Goal: Task Accomplishment & Management: Manage account settings

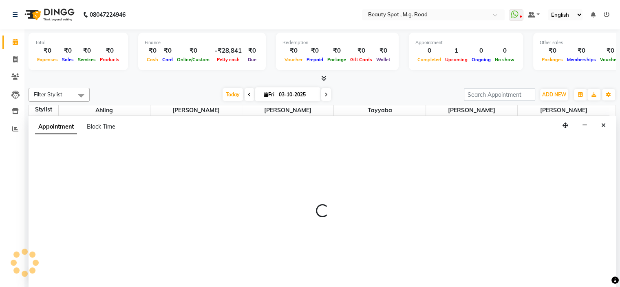
select select "70085"
select select "tentative"
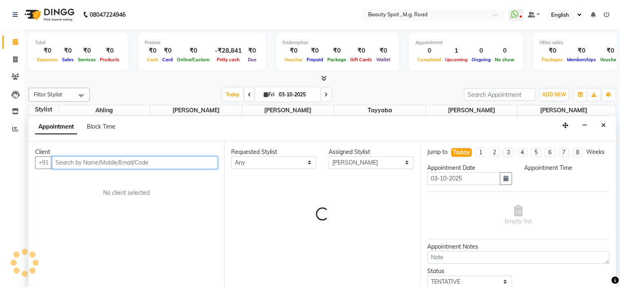
select select "720"
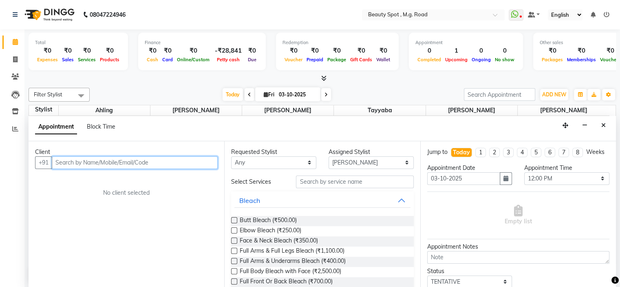
click at [117, 161] on input "text" at bounding box center [135, 162] width 166 height 13
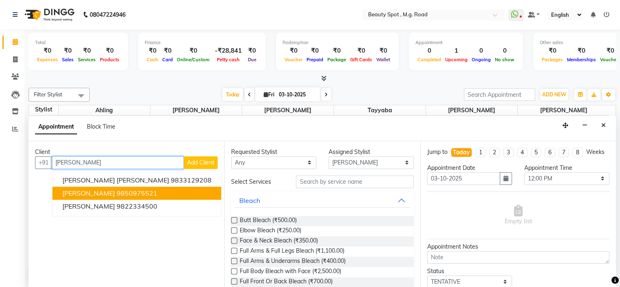
click at [128, 193] on ngb-highlight "9850975521" at bounding box center [137, 193] width 41 height 8
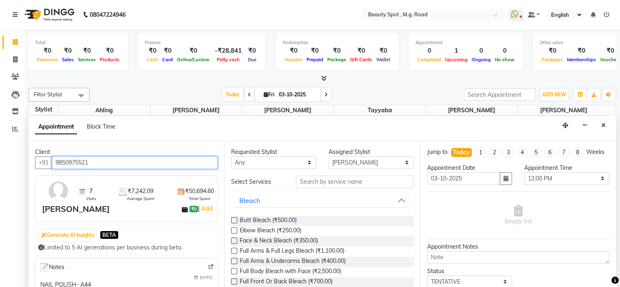
type input "9850975521"
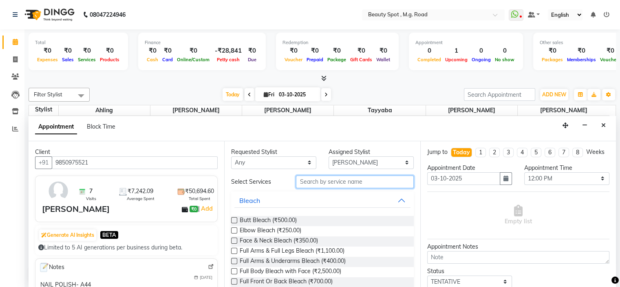
click at [311, 182] on input "text" at bounding box center [354, 181] width 117 height 13
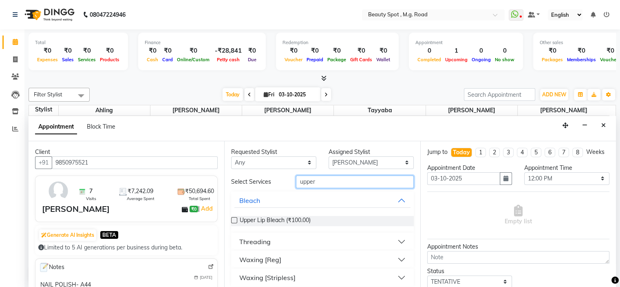
type input "upper"
click at [271, 239] on button "Threading" at bounding box center [322, 241] width 176 height 15
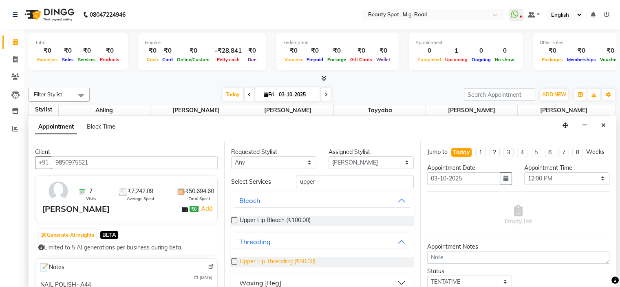
click at [290, 258] on span "Upper Lip Threading (₹40.00)" at bounding box center [278, 262] width 76 height 10
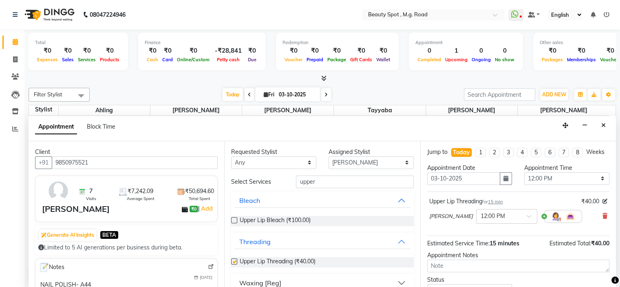
checkbox input "false"
click at [318, 182] on input "upper" at bounding box center [354, 181] width 117 height 13
type input "u"
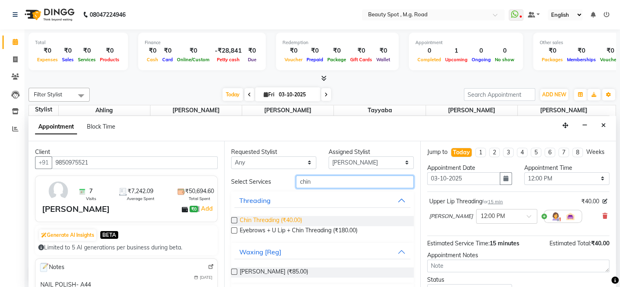
type input "chin"
click at [291, 219] on span "Chin Threading (₹40.00)" at bounding box center [271, 221] width 62 height 10
checkbox input "false"
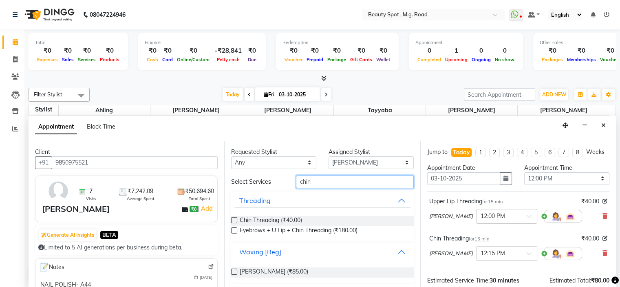
click at [318, 180] on input "chin" at bounding box center [354, 181] width 117 height 13
type input "c"
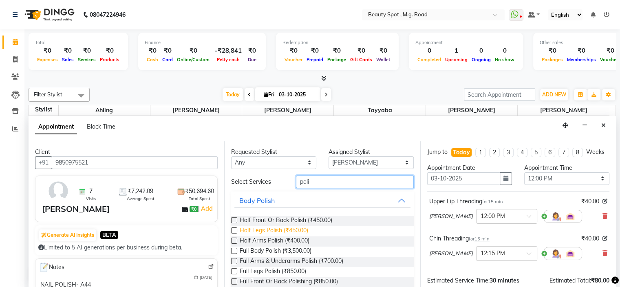
scroll to position [41, 0]
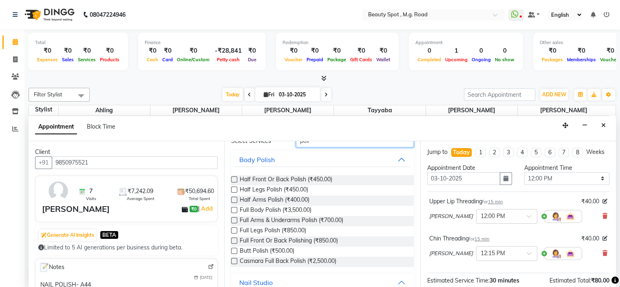
type input "poli"
click at [285, 281] on button "Nail Studio" at bounding box center [322, 282] width 176 height 15
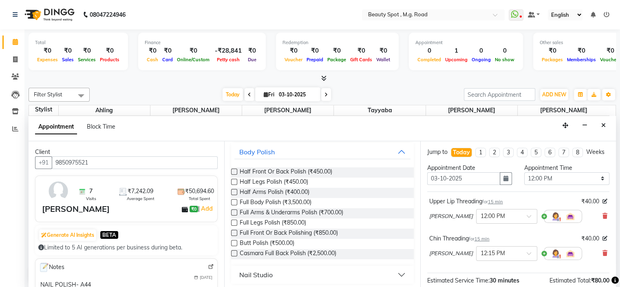
scroll to position [51, 0]
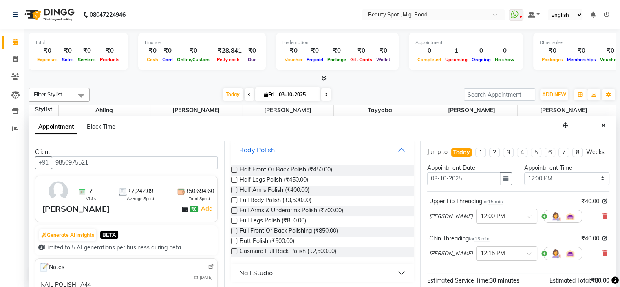
click at [268, 269] on div "Nail Studio" at bounding box center [255, 272] width 33 height 10
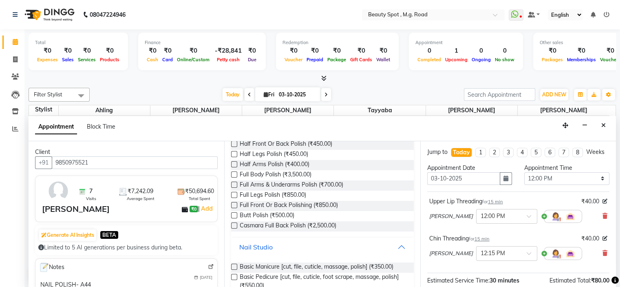
scroll to position [101, 0]
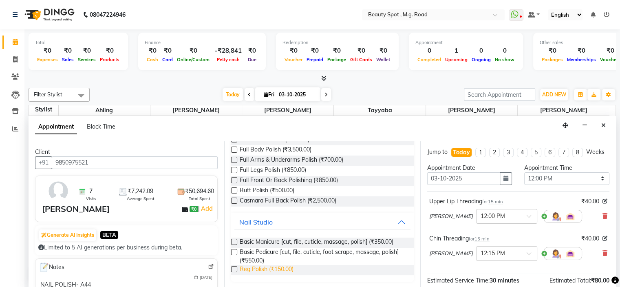
click at [272, 267] on span "Reg Polish (₹150.00)" at bounding box center [267, 270] width 54 height 10
checkbox input "false"
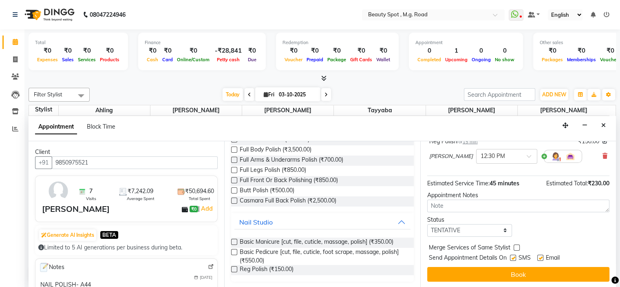
scroll to position [141, 0]
click at [457, 227] on select "Select TENTATIVE CONFIRM CHECK-IN UPCOMING" at bounding box center [469, 230] width 85 height 13
select select "confirm booking"
click at [427, 224] on select "Select TENTATIVE CONFIRM CHECK-IN UPCOMING" at bounding box center [469, 230] width 85 height 13
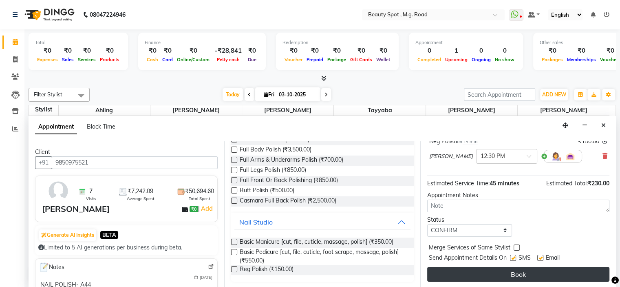
click at [472, 273] on button "Book" at bounding box center [518, 274] width 182 height 15
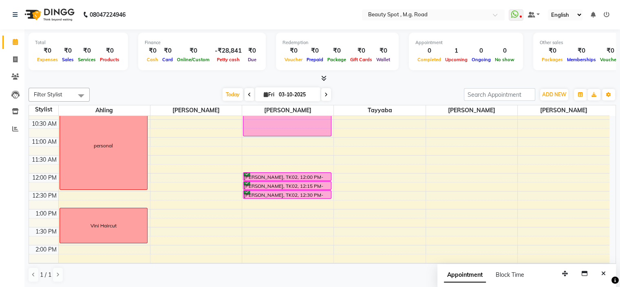
scroll to position [91, 0]
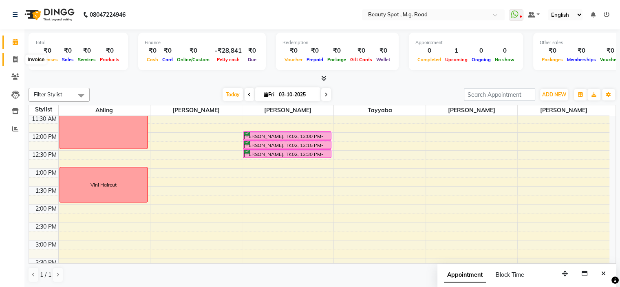
click at [14, 59] on icon at bounding box center [15, 59] width 4 height 6
select select "service"
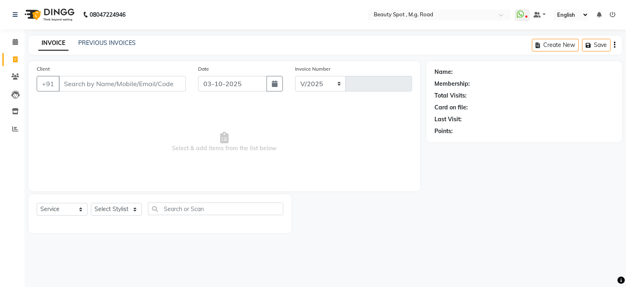
select select "7357"
type input "0810"
click at [124, 212] on select "Select Stylist [PERSON_NAME] Manager [PERSON_NAME] [PERSON_NAME]" at bounding box center [116, 209] width 51 height 13
select select "63580"
click at [91, 203] on select "Select Stylist [PERSON_NAME] Manager [PERSON_NAME] [PERSON_NAME]" at bounding box center [116, 209] width 51 height 13
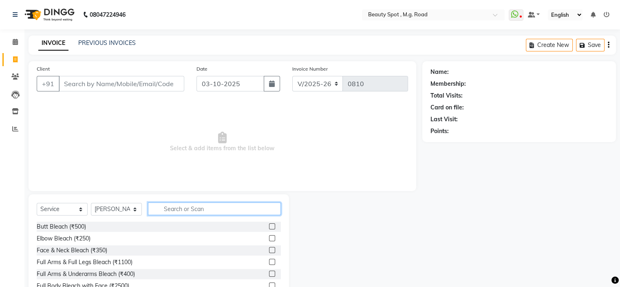
click at [166, 210] on input "text" at bounding box center [214, 208] width 133 height 13
type input "blo"
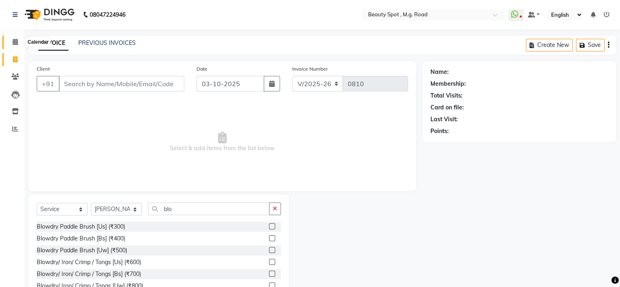
click at [15, 43] on icon at bounding box center [15, 42] width 5 height 6
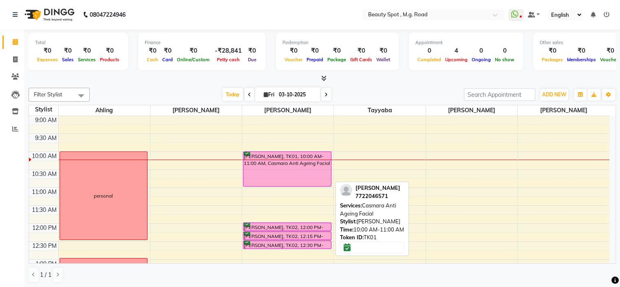
click at [276, 172] on div "[PERSON_NAME], TK01, 10:00 AM-11:00 AM, Casmara Anti Ageing Facial" at bounding box center [287, 169] width 88 height 34
select select "6"
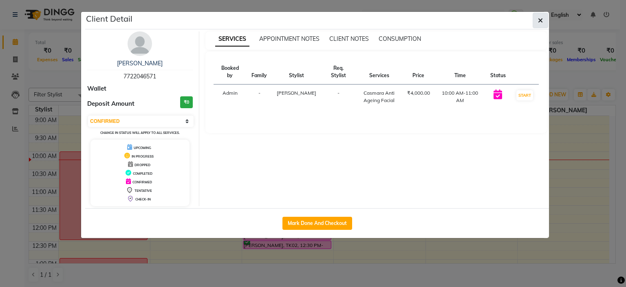
click at [545, 19] on button "button" at bounding box center [540, 20] width 15 height 15
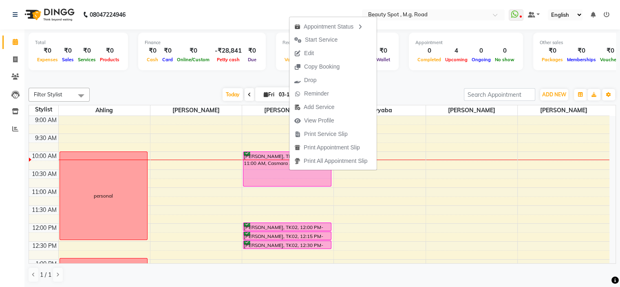
drag, startPoint x: 308, startPoint y: 81, endPoint x: 246, endPoint y: 14, distance: 90.9
click at [246, 14] on nav "08047224946 Select Location × Beauty Spot , M.g. Road WhatsApp Status ✕ Status:…" at bounding box center [310, 14] width 620 height 29
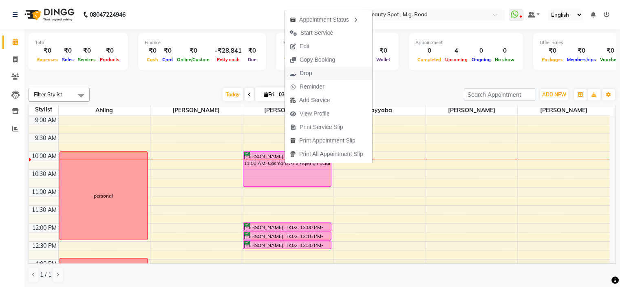
click at [303, 72] on span "Drop" at bounding box center [306, 73] width 12 height 9
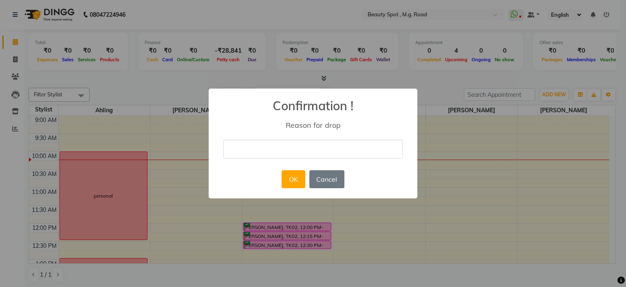
click at [284, 147] on input "text" at bounding box center [312, 148] width 179 height 19
type input "CLIENT CANCELLED"
click at [288, 179] on button "OK" at bounding box center [293, 179] width 23 height 18
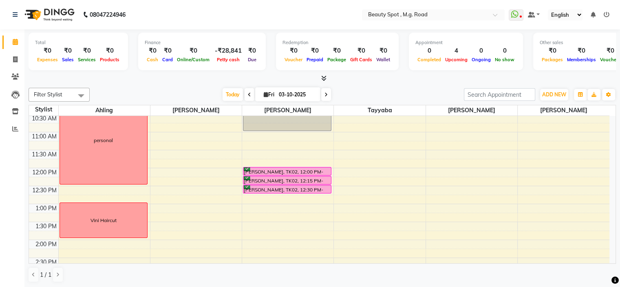
scroll to position [15, 0]
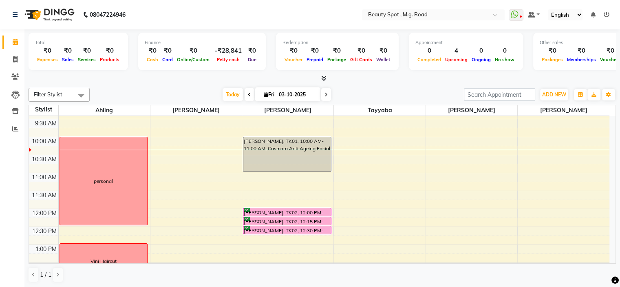
click at [325, 92] on icon at bounding box center [326, 94] width 3 height 5
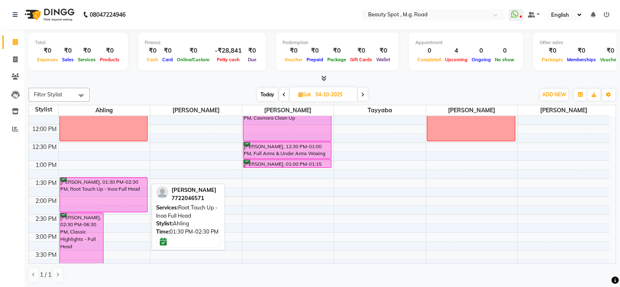
scroll to position [117, 0]
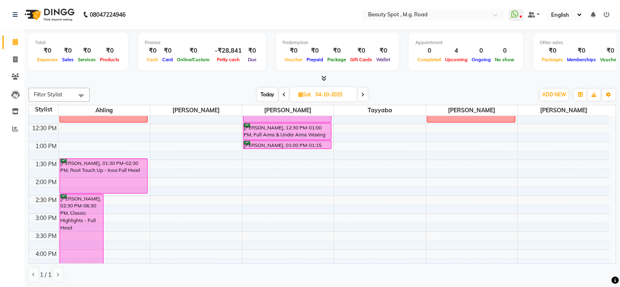
click at [268, 96] on span "Today" at bounding box center [267, 94] width 20 height 13
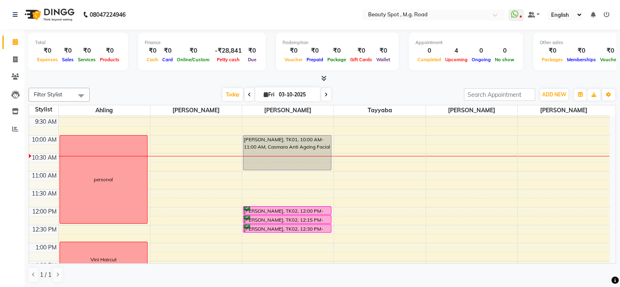
scroll to position [0, 0]
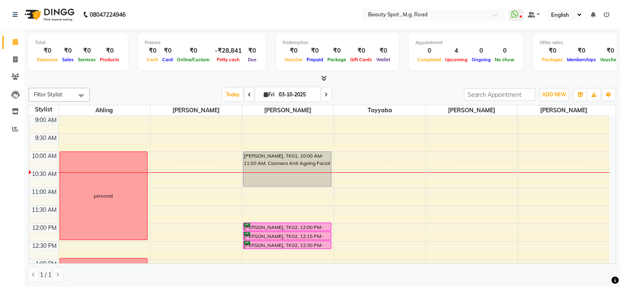
click at [326, 95] on icon at bounding box center [326, 94] width 3 height 5
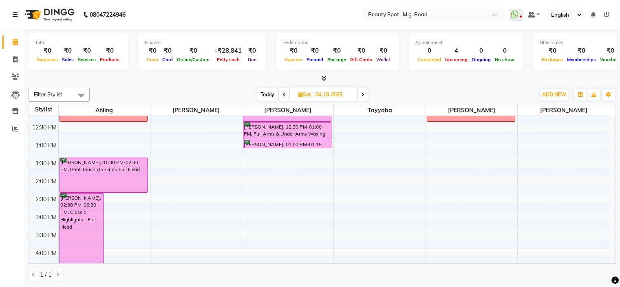
scroll to position [118, 0]
click at [365, 93] on span at bounding box center [363, 94] width 10 height 13
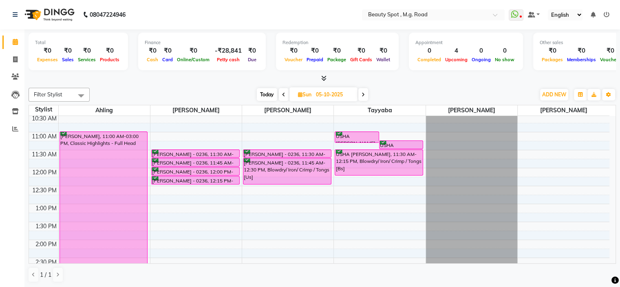
scroll to position [44, 0]
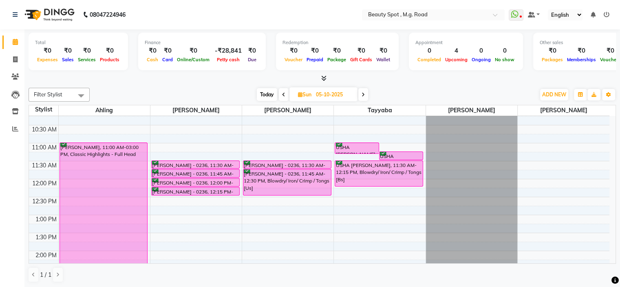
click at [362, 95] on span at bounding box center [363, 94] width 10 height 13
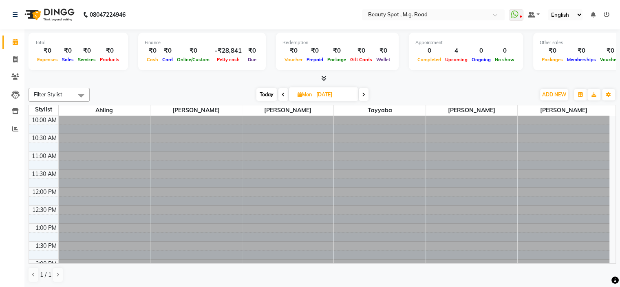
click at [362, 95] on span at bounding box center [364, 94] width 10 height 13
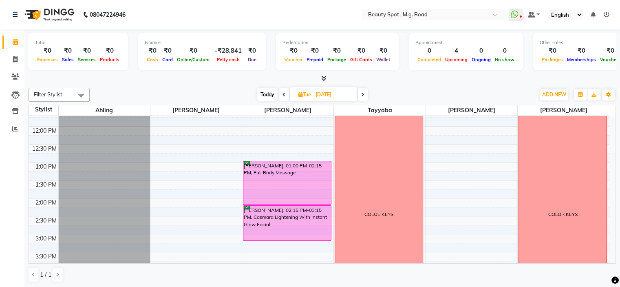
scroll to position [99, 0]
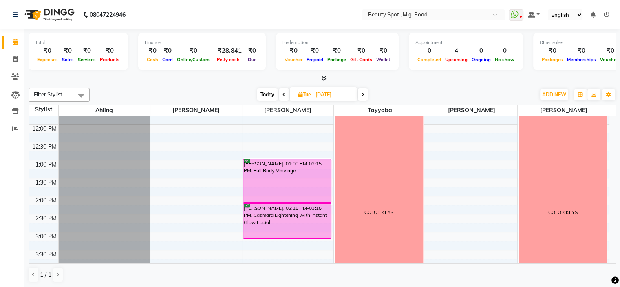
click at [266, 94] on span "Today" at bounding box center [267, 94] width 20 height 13
type input "03-10-2025"
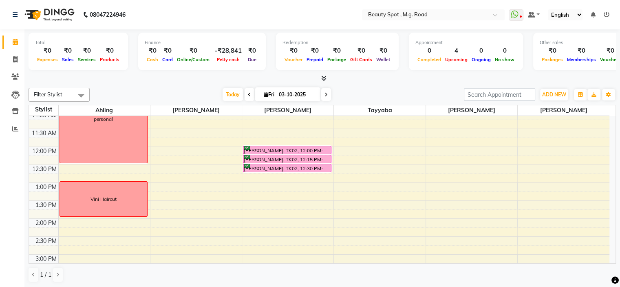
scroll to position [36, 0]
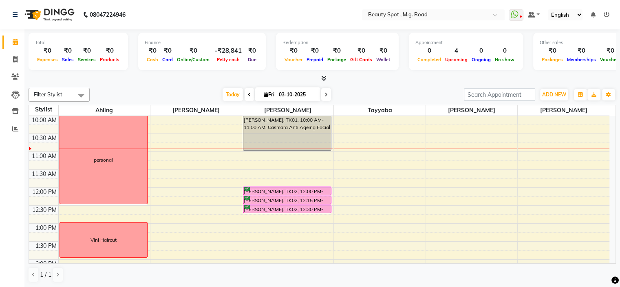
click at [263, 169] on div "9:00 AM 9:30 AM 10:00 AM 10:30 AM 11:00 AM 11:30 AM 12:00 PM 12:30 PM 1:00 PM 1…" at bounding box center [319, 277] width 581 height 394
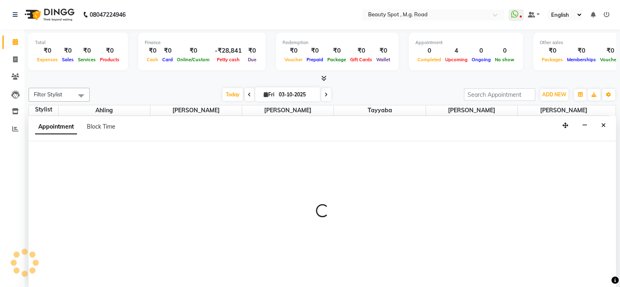
select select "70085"
select select "tentative"
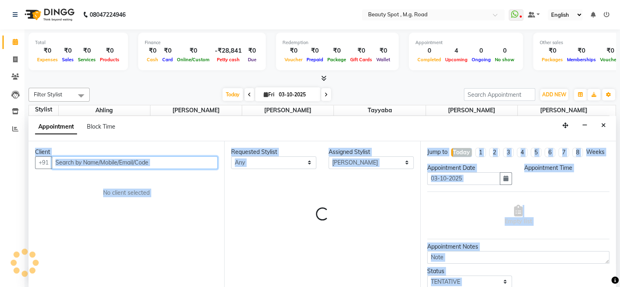
scroll to position [0, 0]
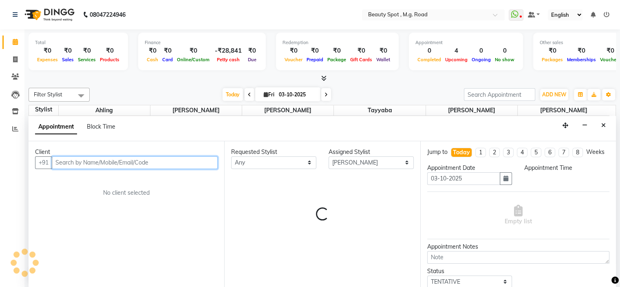
select select "690"
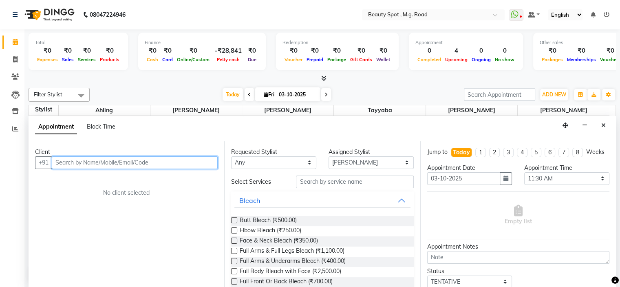
click at [187, 163] on input "text" at bounding box center [135, 162] width 166 height 13
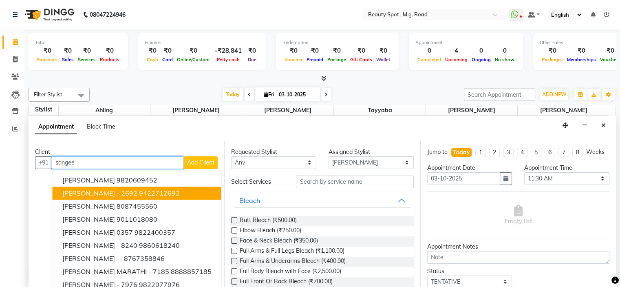
click at [177, 190] on ngb-highlight "9422712692" at bounding box center [159, 193] width 41 height 8
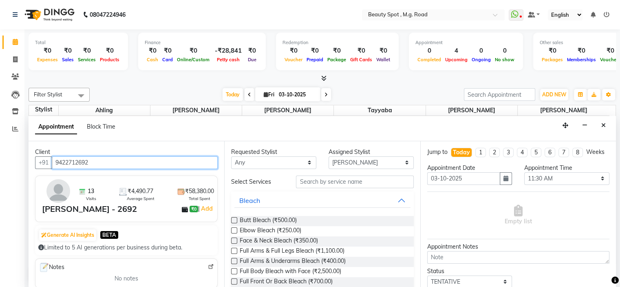
type input "9422712692"
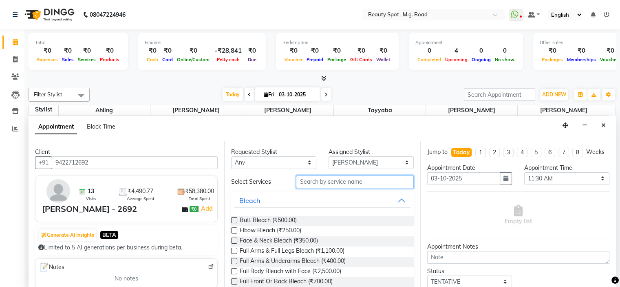
click at [328, 181] on input "text" at bounding box center [354, 181] width 117 height 13
type input "e"
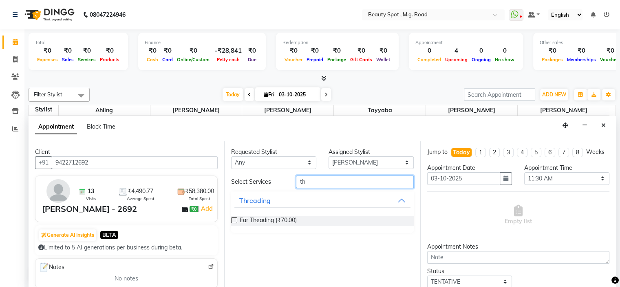
type input "t"
type input "eye"
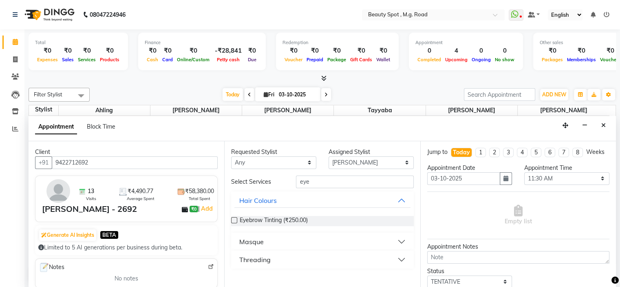
click at [279, 256] on button "Threading" at bounding box center [322, 259] width 176 height 15
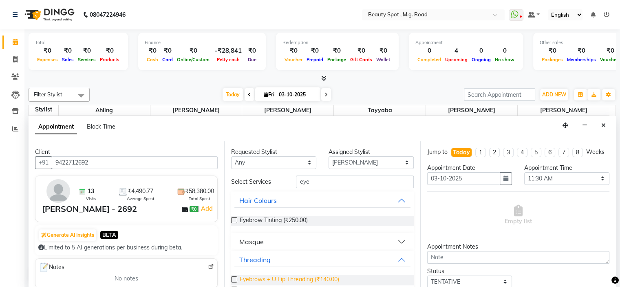
click at [327, 276] on span "Eyebrows + U Lip Threading (₹140.00)" at bounding box center [289, 280] width 99 height 10
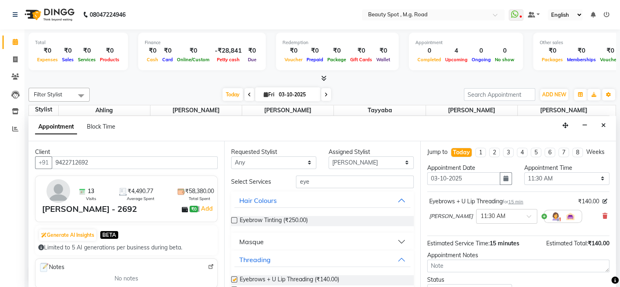
checkbox input "false"
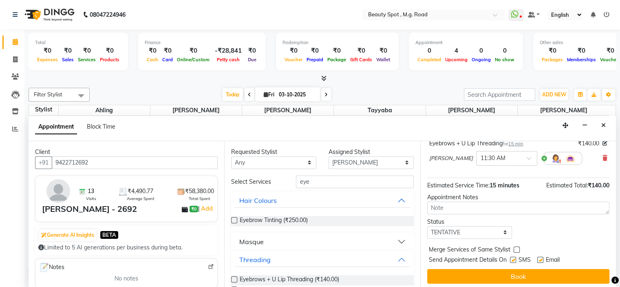
scroll to position [67, 0]
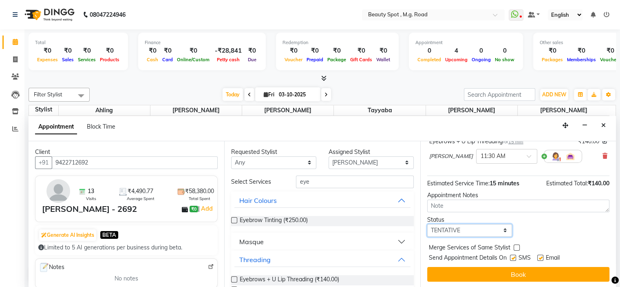
click at [471, 230] on select "Select TENTATIVE CONFIRM CHECK-IN UPCOMING" at bounding box center [469, 230] width 85 height 13
select select "confirm booking"
click at [427, 224] on select "Select TENTATIVE CONFIRM CHECK-IN UPCOMING" at bounding box center [469, 230] width 85 height 13
drag, startPoint x: 471, startPoint y: 230, endPoint x: 461, endPoint y: 191, distance: 40.3
click at [461, 191] on div "Appointment Notes" at bounding box center [518, 195] width 182 height 9
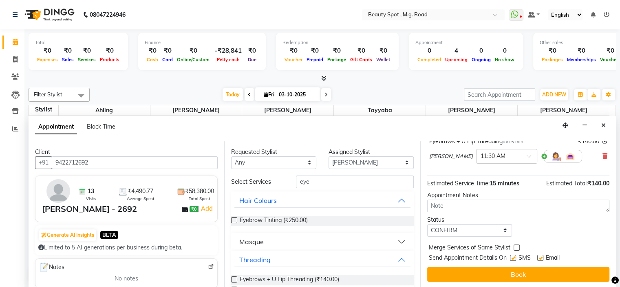
click at [468, 273] on button "Book" at bounding box center [518, 274] width 182 height 15
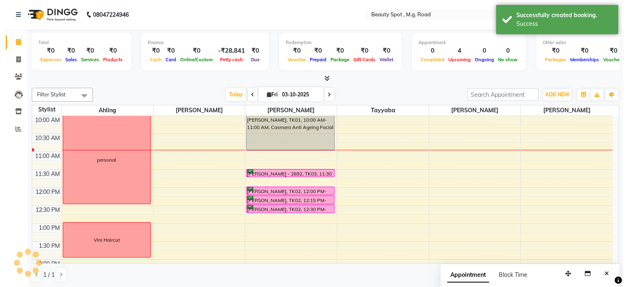
scroll to position [0, 0]
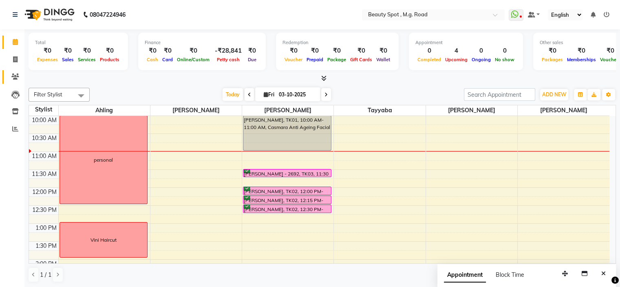
click at [15, 73] on icon at bounding box center [15, 76] width 8 height 6
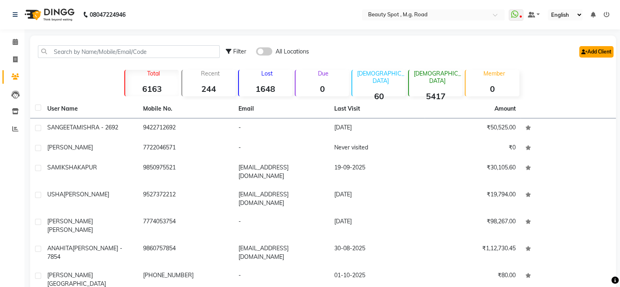
click at [606, 52] on link "Add Client" at bounding box center [596, 51] width 34 height 11
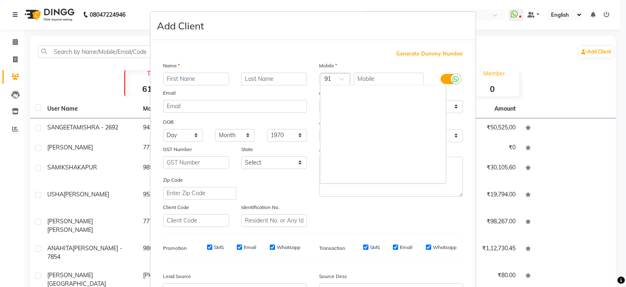
click at [340, 80] on span at bounding box center [345, 81] width 10 height 9
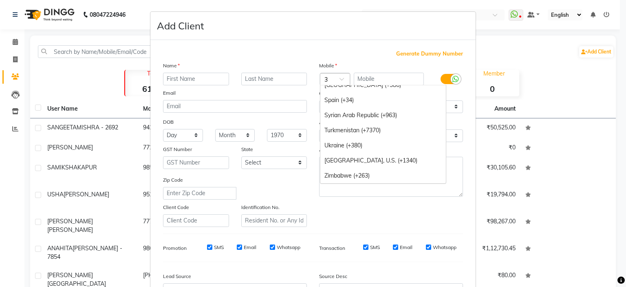
scroll to position [868, 0]
type input "34"
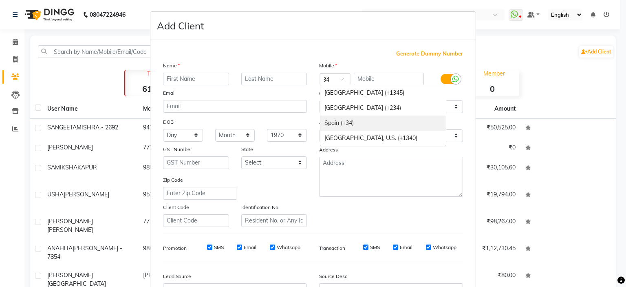
click at [355, 124] on div "Spain (+34)" at bounding box center [383, 122] width 126 height 15
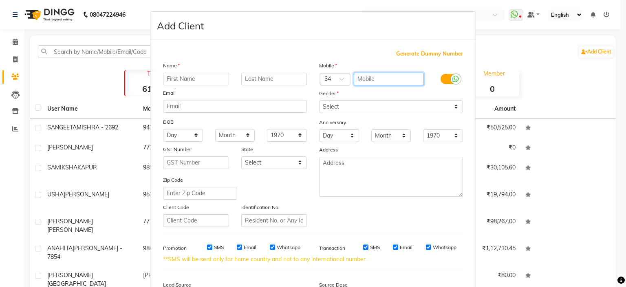
click at [367, 82] on input "text" at bounding box center [389, 79] width 71 height 13
type input "609789227"
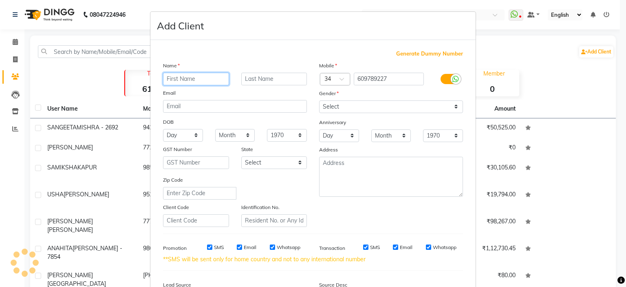
click at [194, 80] on input "text" at bounding box center [196, 79] width 66 height 13
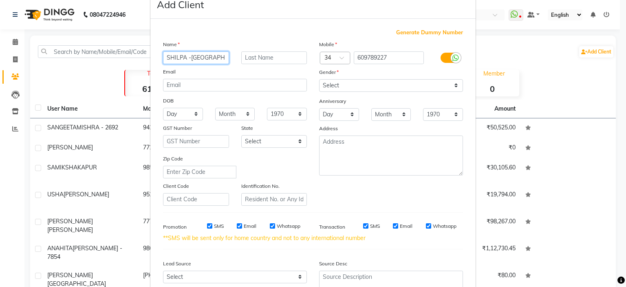
scroll to position [20, 0]
type input "SHILPA -[GEOGRAPHIC_DATA]"
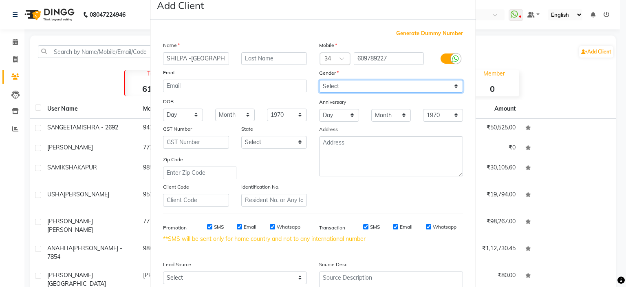
click at [340, 86] on select "Select [DEMOGRAPHIC_DATA] [DEMOGRAPHIC_DATA] Other Prefer Not To Say" at bounding box center [391, 86] width 144 height 13
select select "[DEMOGRAPHIC_DATA]"
click at [319, 80] on select "Select [DEMOGRAPHIC_DATA] [DEMOGRAPHIC_DATA] Other Prefer Not To Say" at bounding box center [391, 86] width 144 height 13
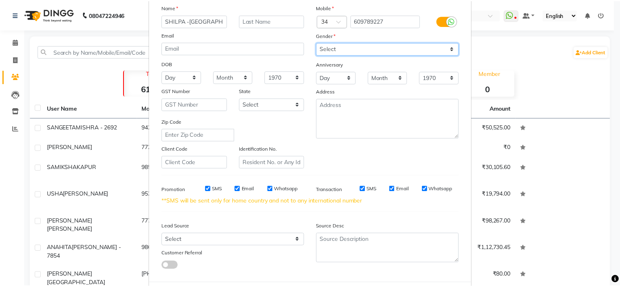
scroll to position [102, 0]
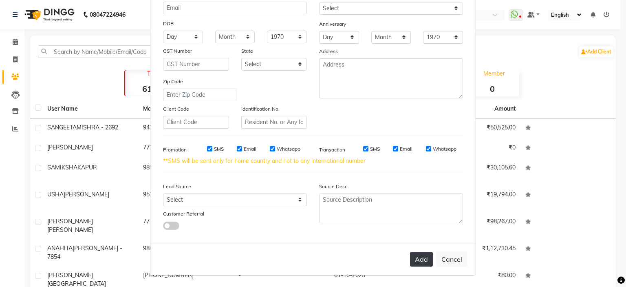
click at [418, 261] on button "Add" at bounding box center [421, 259] width 23 height 15
select select
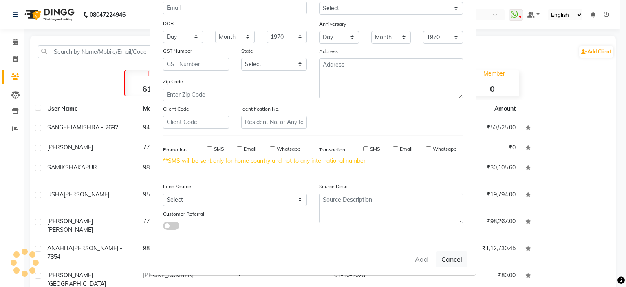
select select
checkbox input "false"
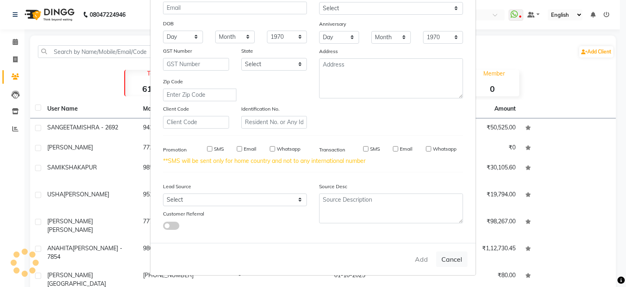
checkbox input "false"
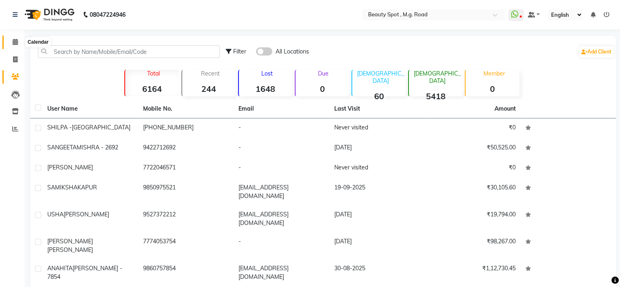
click at [13, 42] on icon at bounding box center [15, 42] width 5 height 6
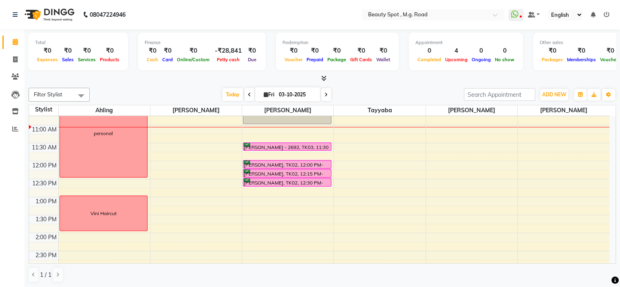
scroll to position [63, 0]
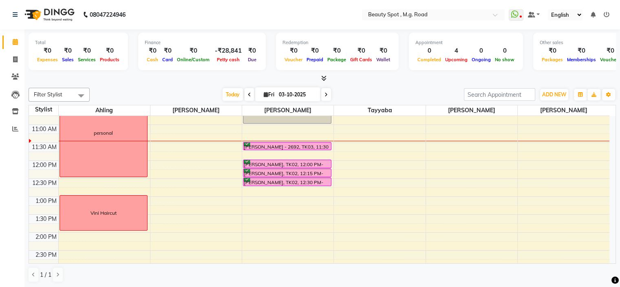
click at [325, 93] on icon at bounding box center [326, 94] width 3 height 5
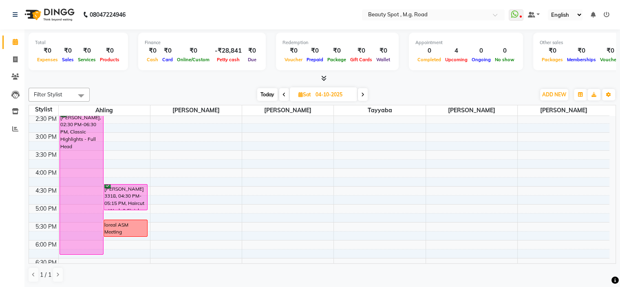
scroll to position [204, 0]
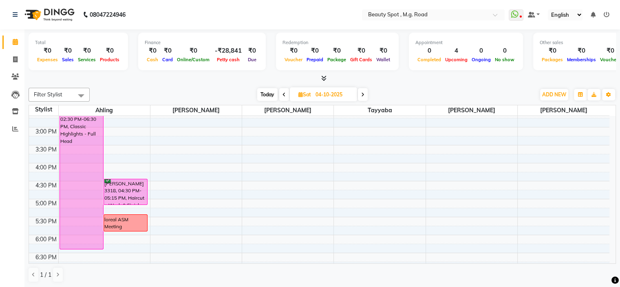
click at [362, 93] on icon at bounding box center [362, 94] width 3 height 5
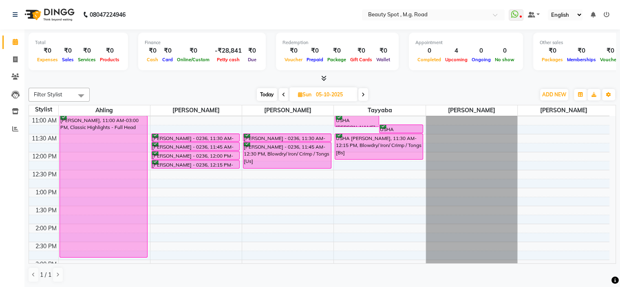
scroll to position [31, 0]
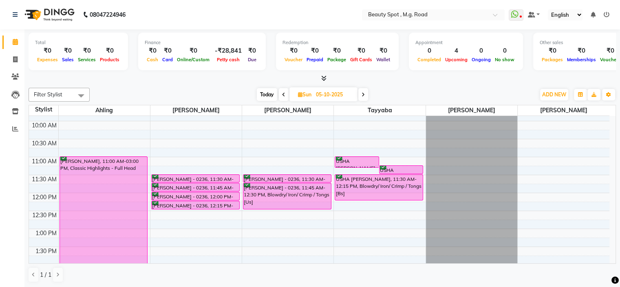
click at [363, 96] on icon at bounding box center [363, 94] width 3 height 5
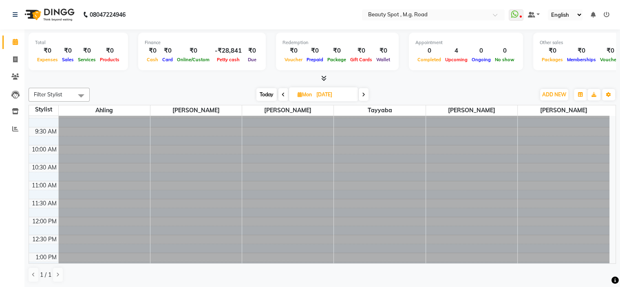
scroll to position [0, 0]
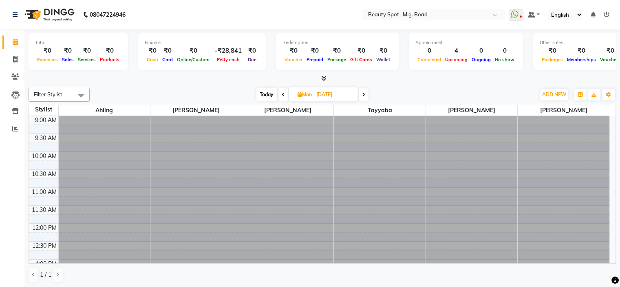
click at [367, 94] on span at bounding box center [364, 94] width 10 height 13
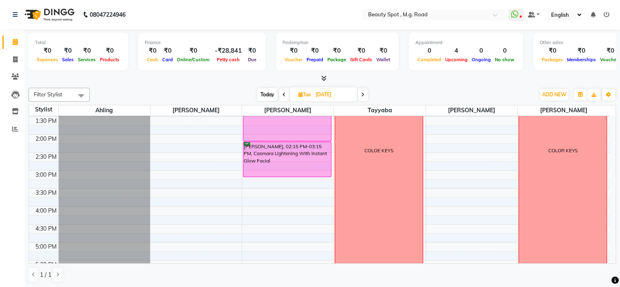
scroll to position [121, 0]
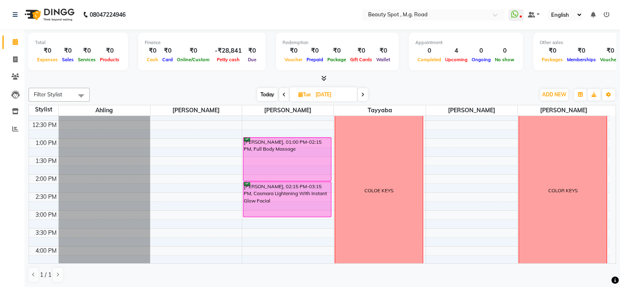
click at [362, 93] on icon at bounding box center [362, 94] width 3 height 5
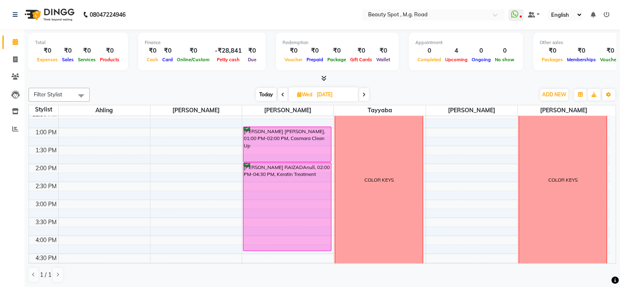
scroll to position [112, 0]
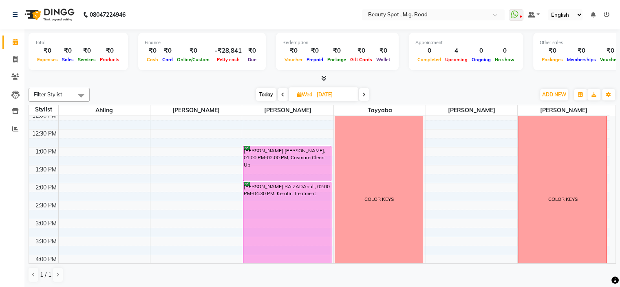
click at [365, 93] on icon at bounding box center [363, 94] width 3 height 5
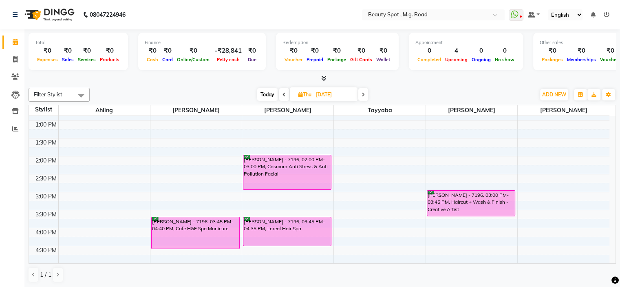
scroll to position [153, 0]
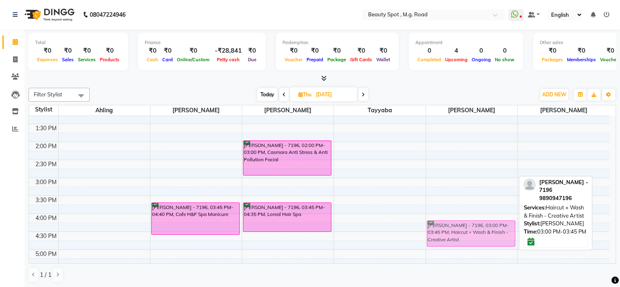
drag, startPoint x: 456, startPoint y: 181, endPoint x: 467, endPoint y: 227, distance: 47.4
click at [467, 227] on div "[PERSON_NAME] - 7196, 03:00 PM-03:45 PM, Haircut + Wash & Finish - Creative Art…" at bounding box center [471, 159] width 91 height 394
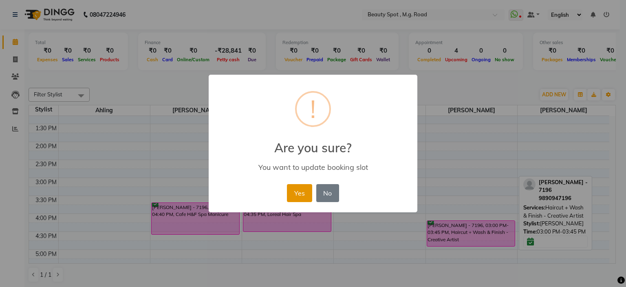
click at [296, 192] on button "Yes" at bounding box center [299, 193] width 25 height 18
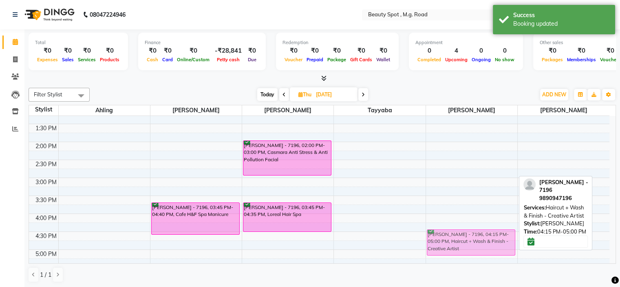
drag, startPoint x: 467, startPoint y: 233, endPoint x: 466, endPoint y: 239, distance: 6.6
click at [466, 239] on div "[PERSON_NAME] - 7196, 04:15 PM-05:00 PM, Haircut + Wash & Finish - Creative Art…" at bounding box center [471, 159] width 91 height 394
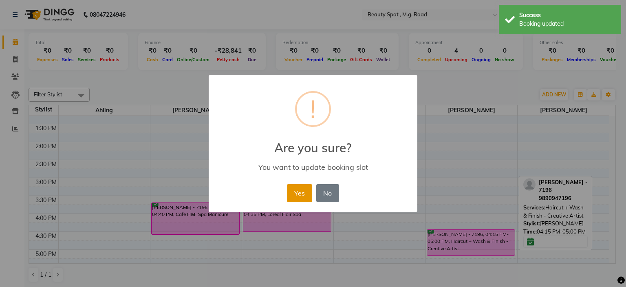
click at [298, 186] on button "Yes" at bounding box center [299, 193] width 25 height 18
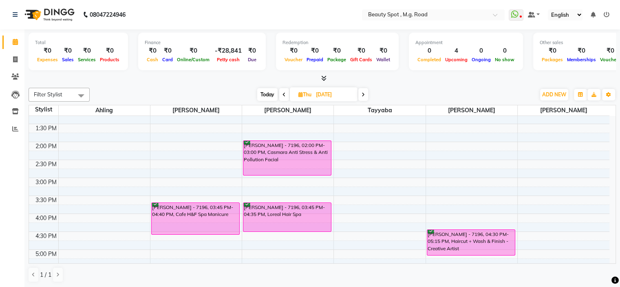
click at [362, 93] on span at bounding box center [363, 94] width 10 height 13
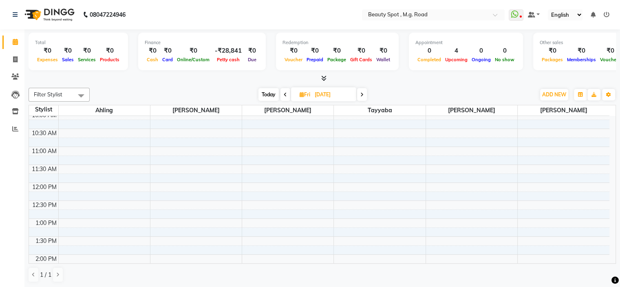
scroll to position [0, 0]
click at [266, 95] on span "Today" at bounding box center [269, 94] width 20 height 13
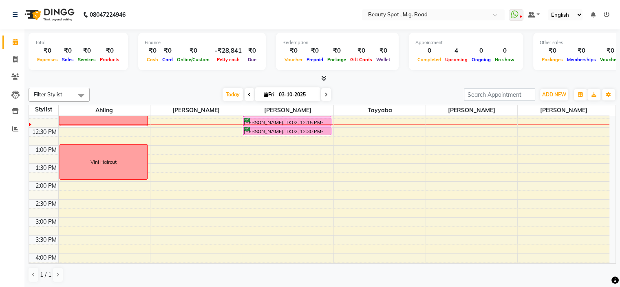
scroll to position [112, 0]
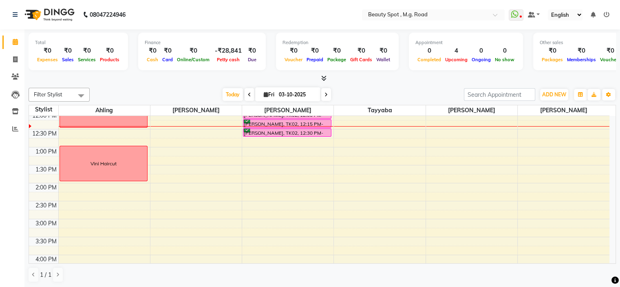
click at [326, 94] on icon at bounding box center [326, 94] width 3 height 5
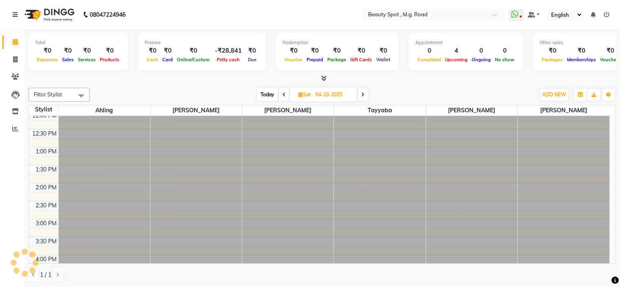
scroll to position [107, 0]
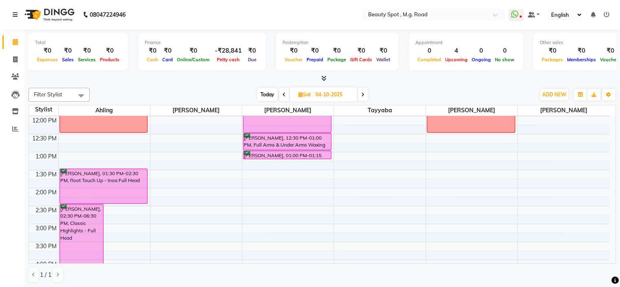
click at [264, 91] on span "Today" at bounding box center [267, 94] width 20 height 13
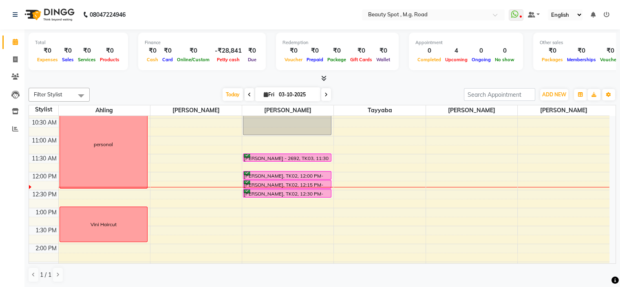
scroll to position [26, 0]
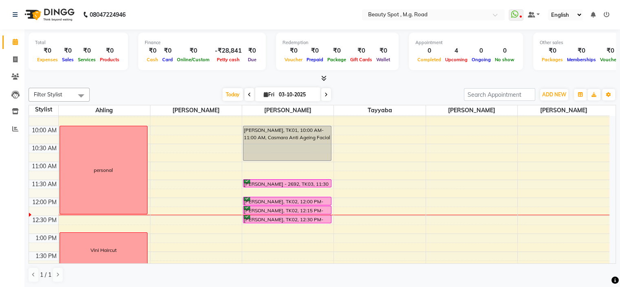
click at [325, 94] on icon at bounding box center [326, 94] width 3 height 5
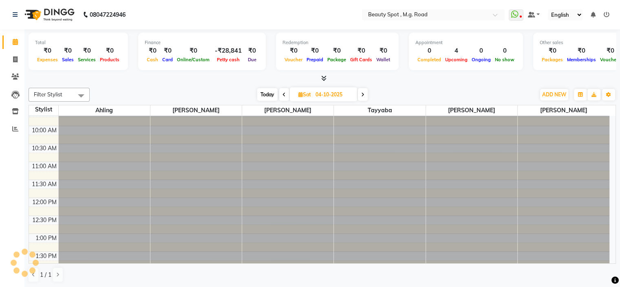
scroll to position [107, 0]
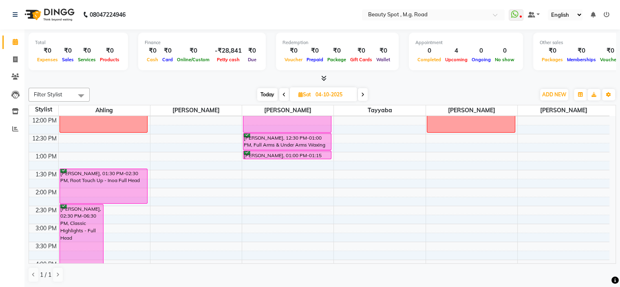
click at [362, 93] on icon at bounding box center [362, 94] width 3 height 5
type input "05-10-2025"
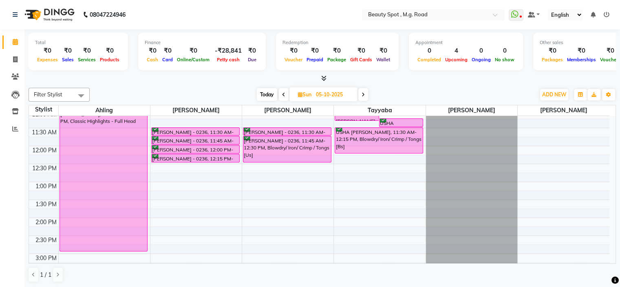
scroll to position [82, 0]
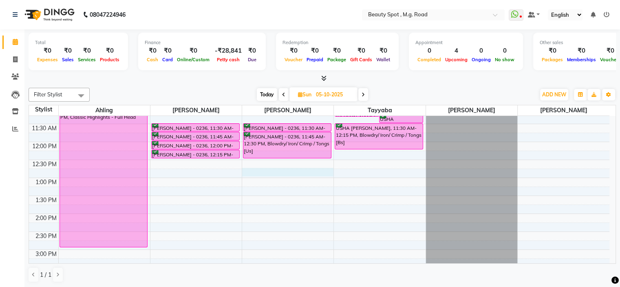
click at [258, 171] on div "9:00 AM 9:30 AM 10:00 AM 10:30 AM 11:00 AM 11:30 AM 12:00 PM 12:30 PM 1:00 PM 1…" at bounding box center [319, 231] width 581 height 394
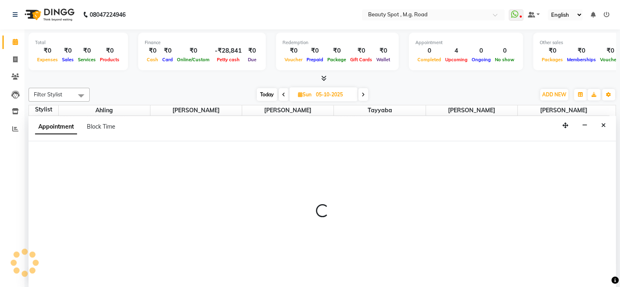
select select "70085"
select select "tentative"
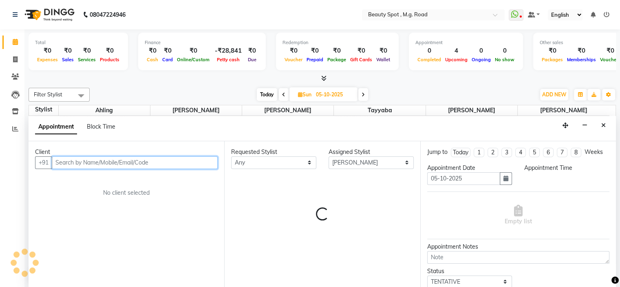
scroll to position [0, 0]
select select "765"
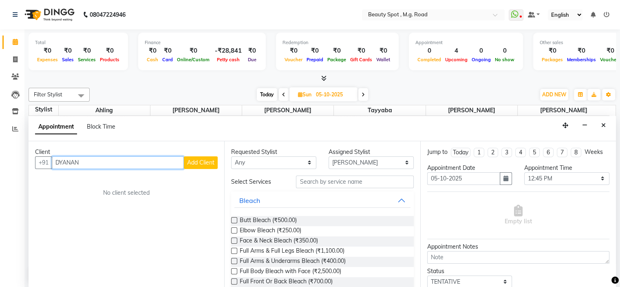
click at [60, 164] on input "DYANAN" at bounding box center [118, 162] width 132 height 13
type input "DNYANAN"
click at [98, 163] on input "DNYANAN" at bounding box center [118, 162] width 132 height 13
type input "D"
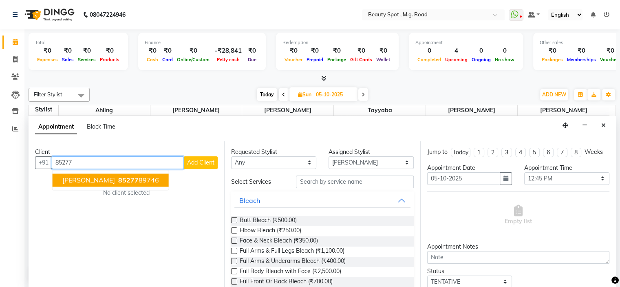
click at [95, 180] on span "[PERSON_NAME]" at bounding box center [88, 180] width 53 height 8
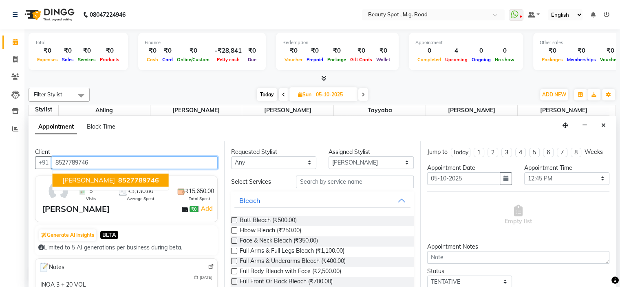
type input "8527789746"
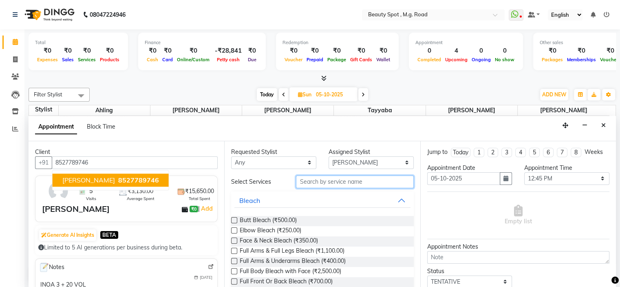
click at [317, 179] on input "text" at bounding box center [354, 181] width 117 height 13
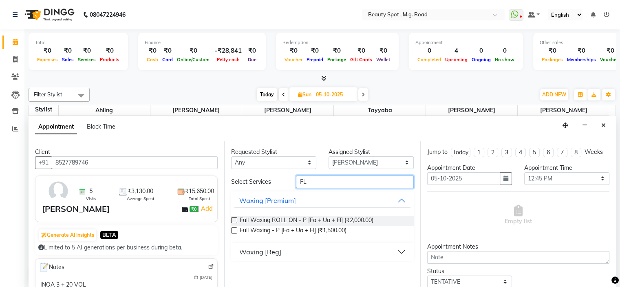
type input "FL"
click at [306, 252] on button "Waxing [Reg]" at bounding box center [322, 251] width 176 height 15
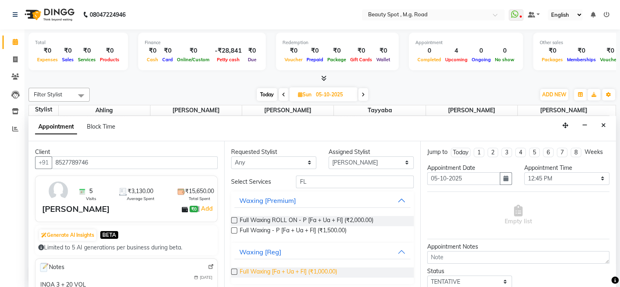
click at [308, 267] on span "Full Waxing [Fa + Ua + Fl] (₹1,000.00)" at bounding box center [288, 272] width 97 height 10
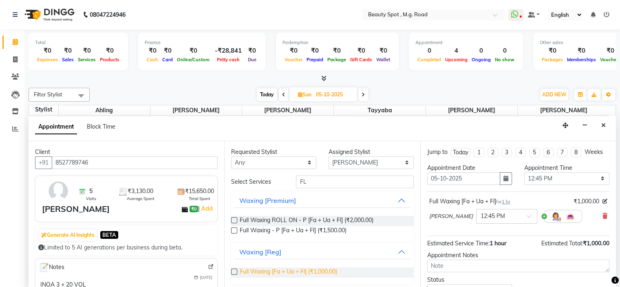
click at [308, 267] on span "Full Waxing [Fa + Ua + Fl] (₹1,000.00)" at bounding box center [288, 272] width 97 height 10
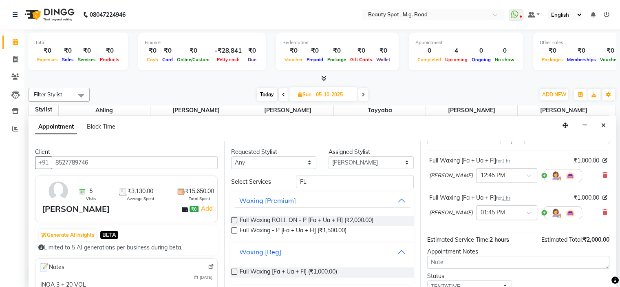
scroll to position [82, 0]
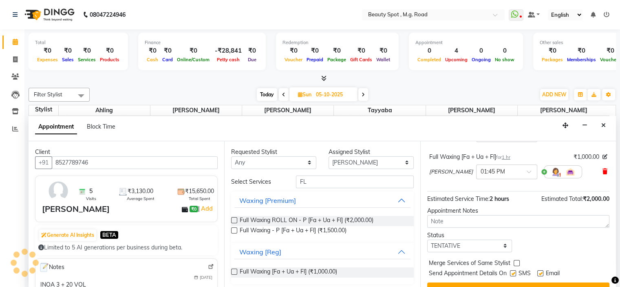
click at [603, 170] on icon at bounding box center [605, 171] width 5 height 6
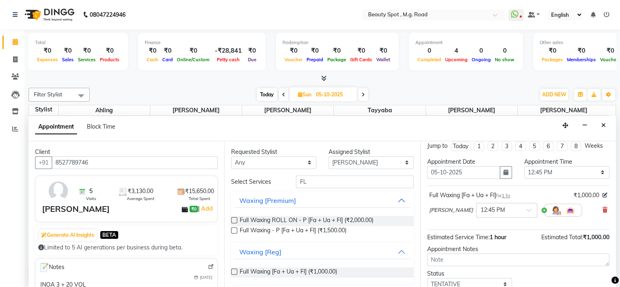
scroll to position [0, 0]
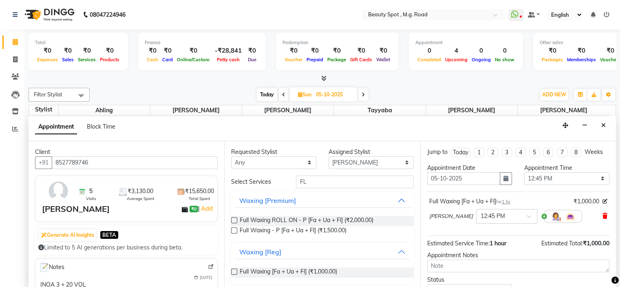
click at [603, 213] on icon at bounding box center [605, 216] width 5 height 6
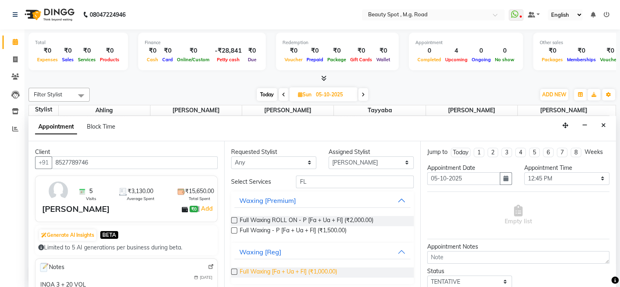
click at [293, 270] on span "Full Waxing [Fa + Ua + Fl] (₹1,000.00)" at bounding box center [288, 272] width 97 height 10
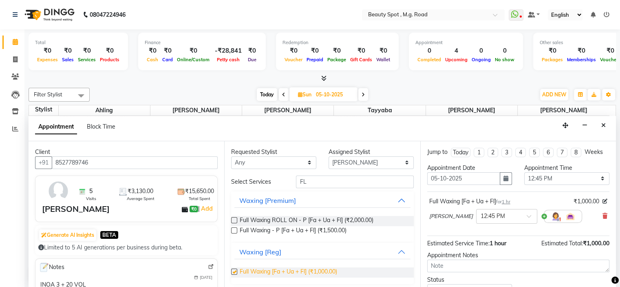
checkbox input "false"
click at [559, 177] on select "Select 10:00 AM 10:15 AM 10:30 AM 10:45 AM 11:00 AM 11:15 AM 11:30 AM 11:45 AM …" at bounding box center [566, 178] width 85 height 13
select select "750"
click at [524, 172] on select "Select 10:00 AM 10:15 AM 10:30 AM 10:45 AM 11:00 AM 11:15 AM 11:30 AM 11:45 AM …" at bounding box center [566, 178] width 85 height 13
click at [338, 161] on select "Select [PERSON_NAME] [PERSON_NAME] [PERSON_NAME]" at bounding box center [371, 162] width 85 height 13
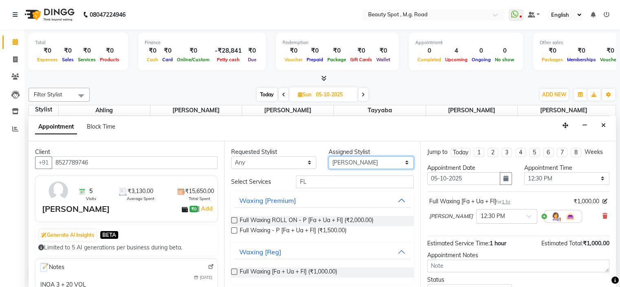
select select "63580"
click at [329, 156] on select "Select [PERSON_NAME] [PERSON_NAME] [PERSON_NAME]" at bounding box center [371, 162] width 85 height 13
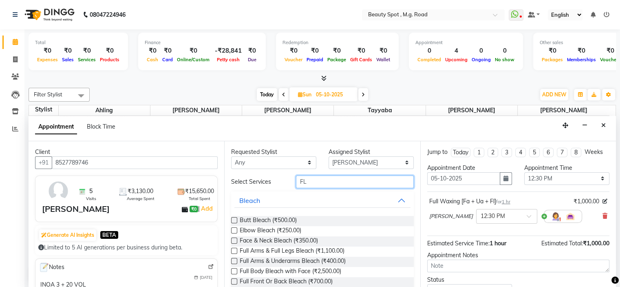
click at [312, 183] on input "FL" at bounding box center [354, 181] width 117 height 13
type input "F"
type input "FL"
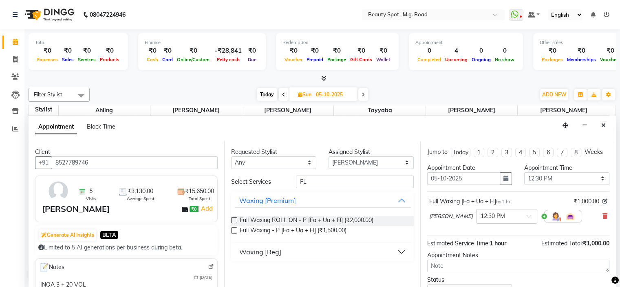
click at [273, 247] on div "Waxing [Reg]" at bounding box center [260, 252] width 42 height 10
click at [285, 270] on span "Full Waxing [Fa + Ua + Fl] (₹1,000.00)" at bounding box center [288, 272] width 97 height 10
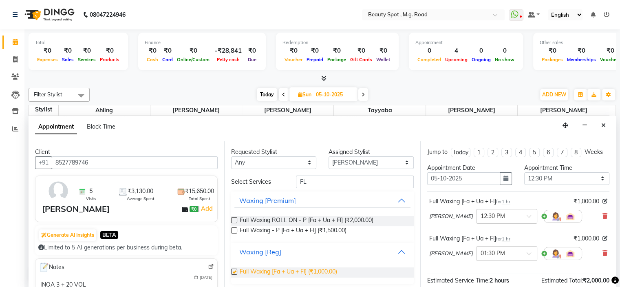
checkbox input "false"
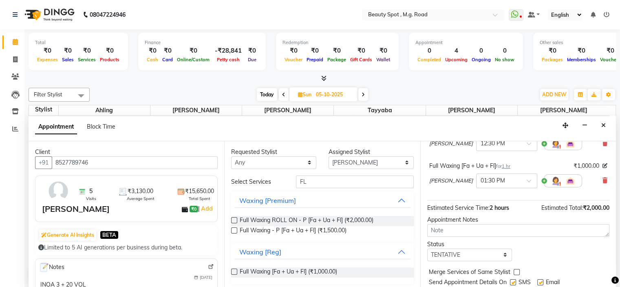
scroll to position [82, 0]
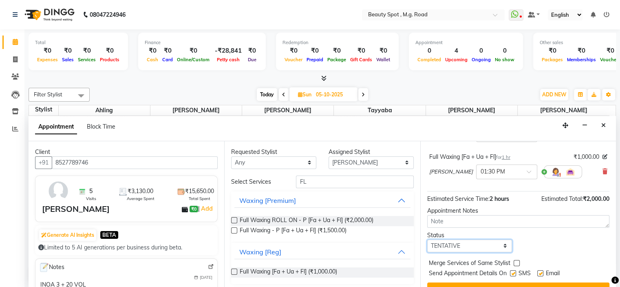
click at [485, 245] on select "Select TENTATIVE CONFIRM UPCOMING" at bounding box center [469, 245] width 85 height 13
select select "confirm booking"
click at [427, 239] on select "Select TENTATIVE CONFIRM UPCOMING" at bounding box center [469, 245] width 85 height 13
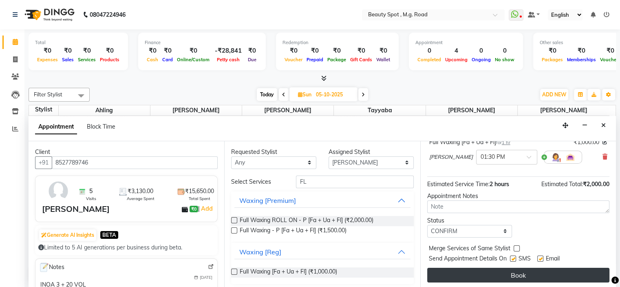
click at [481, 272] on button "Book" at bounding box center [518, 274] width 182 height 15
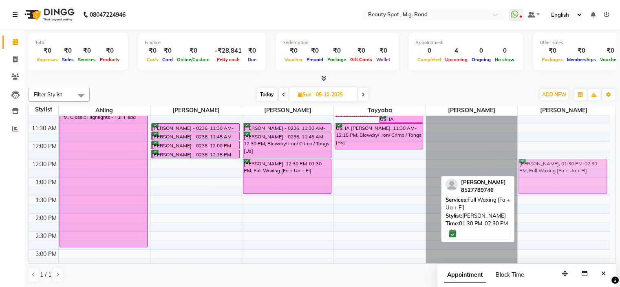
drag, startPoint x: 566, startPoint y: 210, endPoint x: 569, endPoint y: 176, distance: 34.0
click at [569, 176] on div "[PERSON_NAME], 01:30 PM-02:30 PM, Full Waxing [Fa + Ua + Fl] [PERSON_NAME], 01:…" at bounding box center [564, 231] width 92 height 394
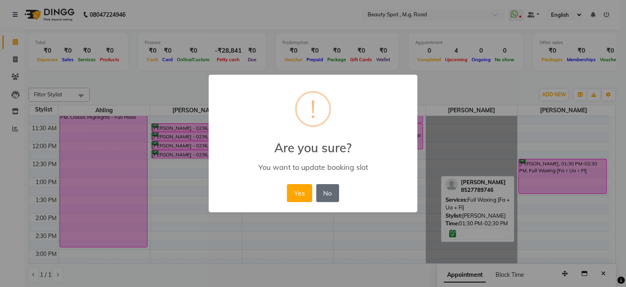
click at [316, 196] on button "No" at bounding box center [327, 193] width 23 height 18
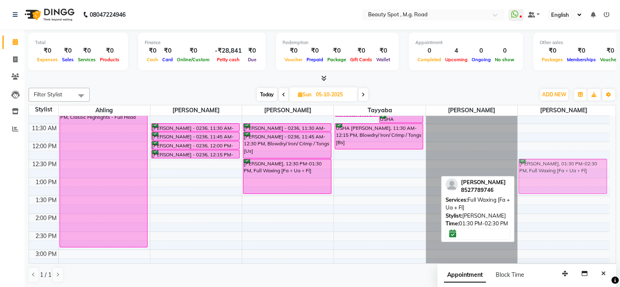
drag, startPoint x: 575, startPoint y: 204, endPoint x: 572, endPoint y: 172, distance: 31.5
click at [572, 172] on div "[PERSON_NAME], 01:30 PM-02:30 PM, Full Waxing [Fa + Ua + Fl] [PERSON_NAME], 01:…" at bounding box center [564, 231] width 92 height 394
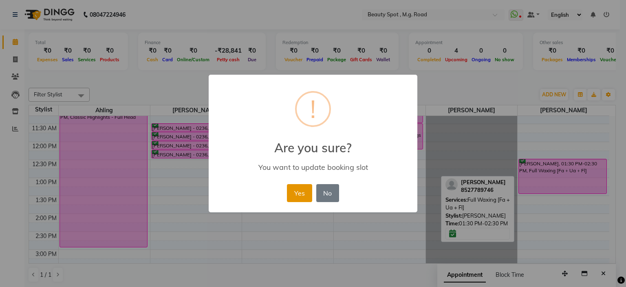
click at [305, 196] on button "Yes" at bounding box center [299, 193] width 25 height 18
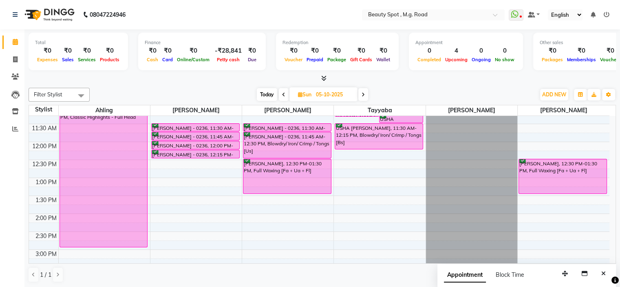
scroll to position [41, 0]
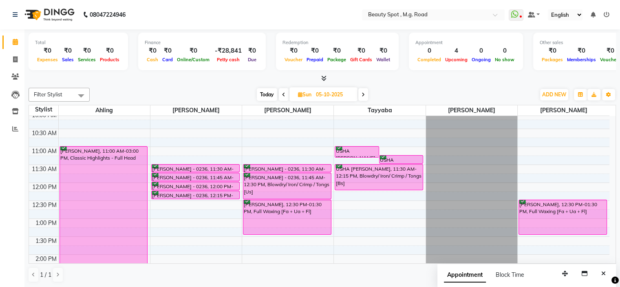
click at [266, 93] on span "Today" at bounding box center [267, 94] width 20 height 13
type input "03-10-2025"
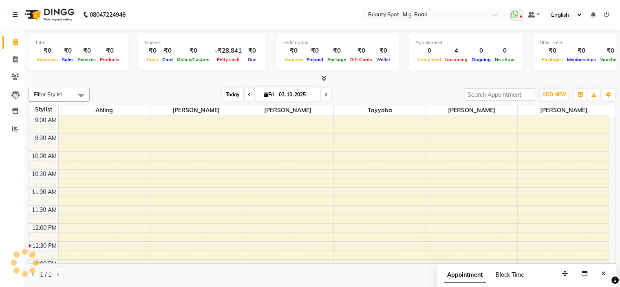
scroll to position [107, 0]
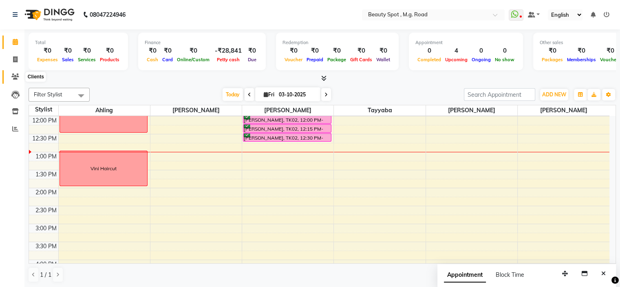
click at [14, 76] on icon at bounding box center [15, 76] width 8 height 6
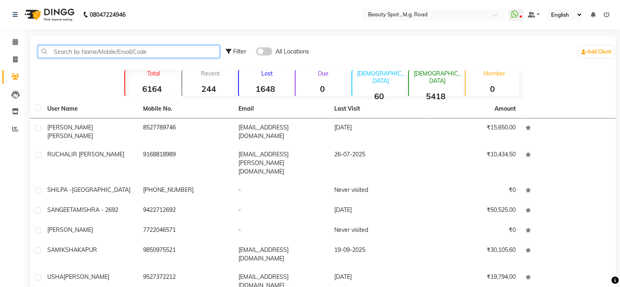
click at [89, 53] on input "text" at bounding box center [129, 51] width 182 height 13
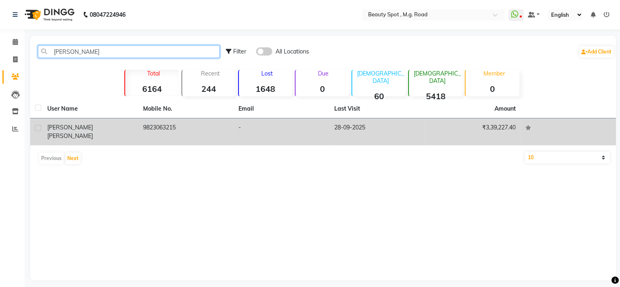
type input "[PERSON_NAME]"
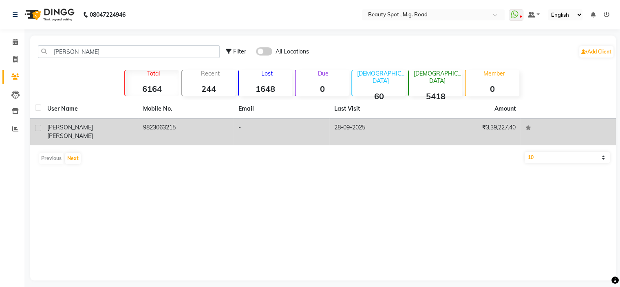
click at [133, 130] on td "[PERSON_NAME]" at bounding box center [90, 131] width 96 height 27
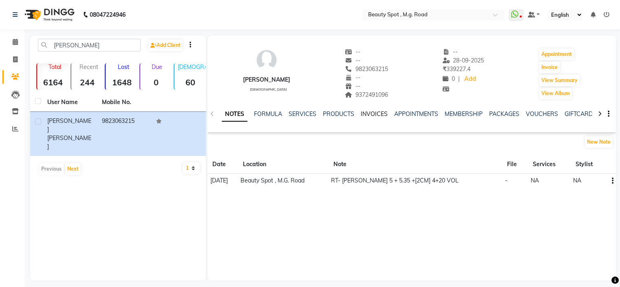
click at [369, 117] on link "INVOICES" at bounding box center [374, 113] width 27 height 7
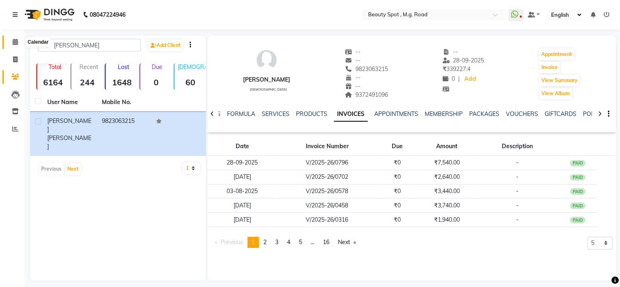
click at [15, 43] on icon at bounding box center [15, 42] width 5 height 6
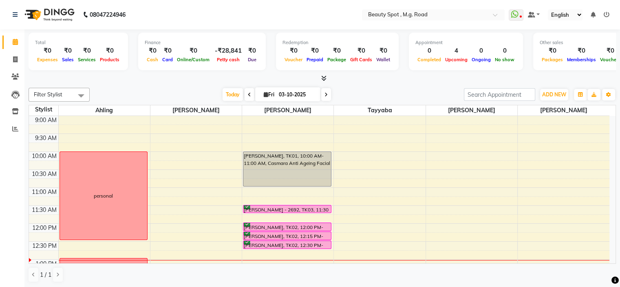
click at [326, 94] on icon at bounding box center [326, 94] width 3 height 5
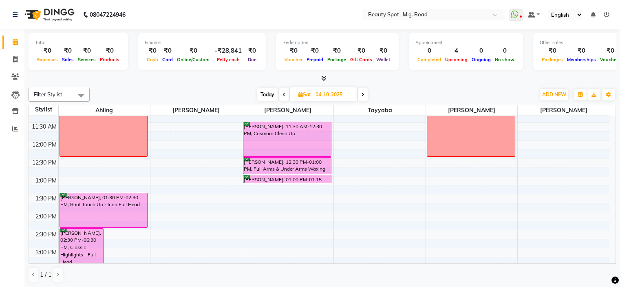
scroll to position [82, 0]
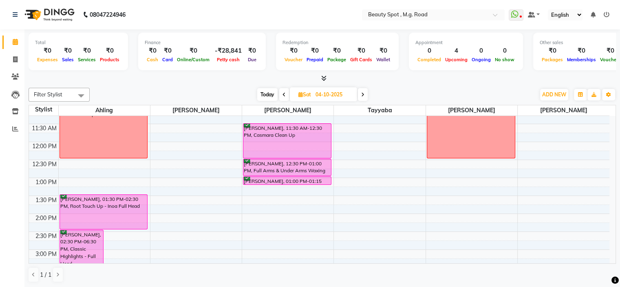
click at [363, 94] on icon at bounding box center [362, 94] width 3 height 5
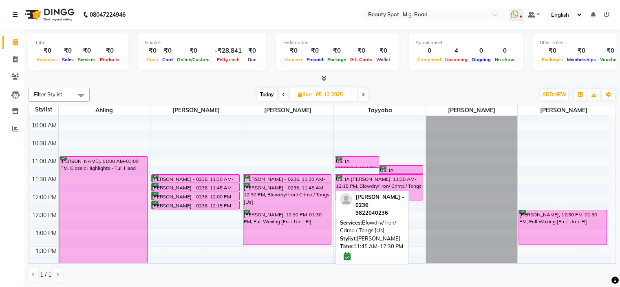
scroll to position [0, 0]
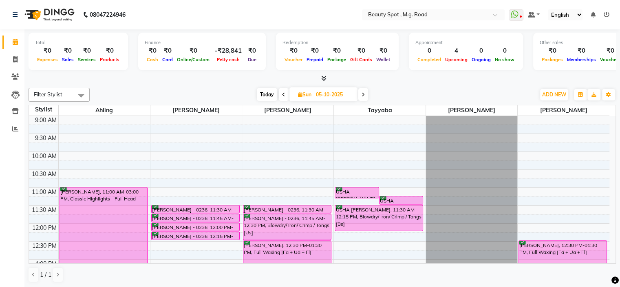
click at [284, 94] on icon at bounding box center [283, 94] width 3 height 5
type input "04-10-2025"
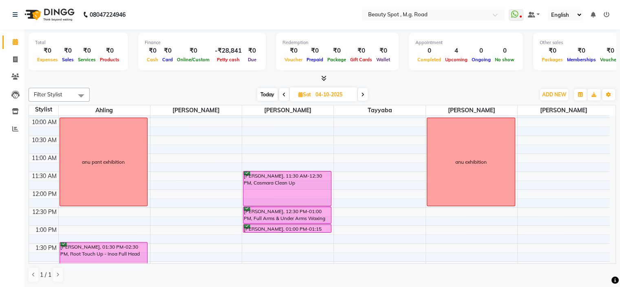
scroll to position [20, 0]
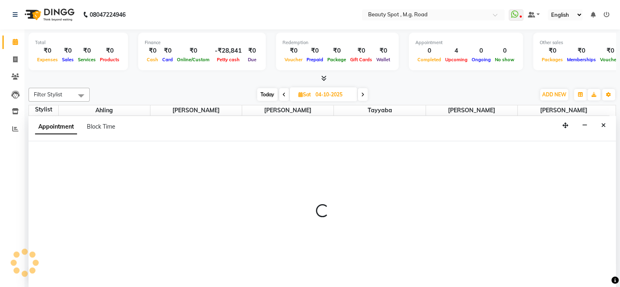
scroll to position [0, 0]
select select "70085"
select select "tentative"
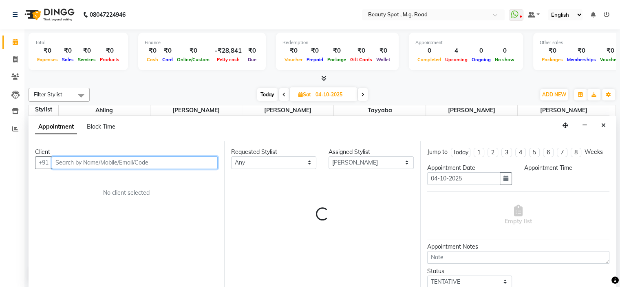
select select "600"
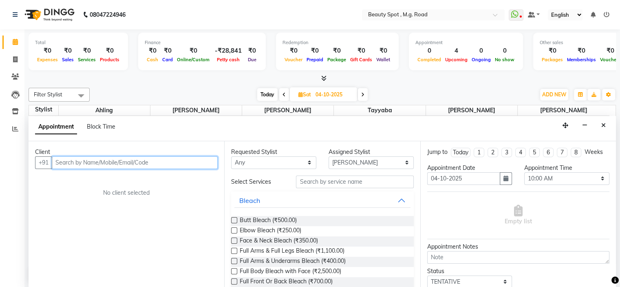
click at [99, 157] on input "text" at bounding box center [135, 162] width 166 height 13
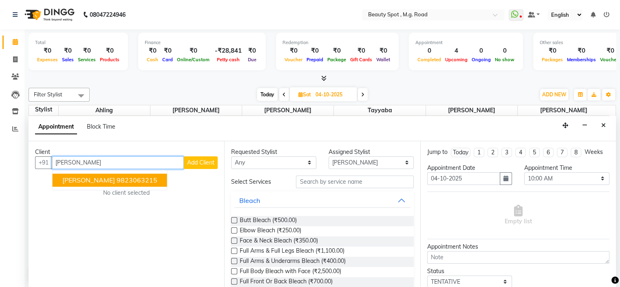
click at [91, 179] on span "[PERSON_NAME]" at bounding box center [88, 180] width 53 height 8
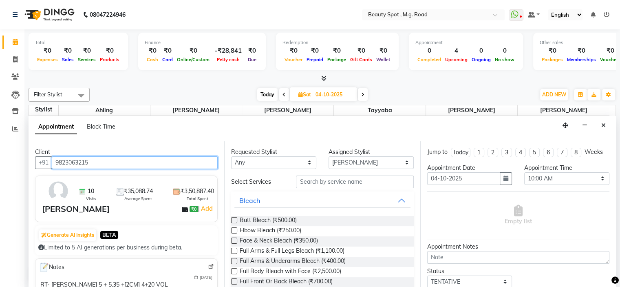
type input "9823063215"
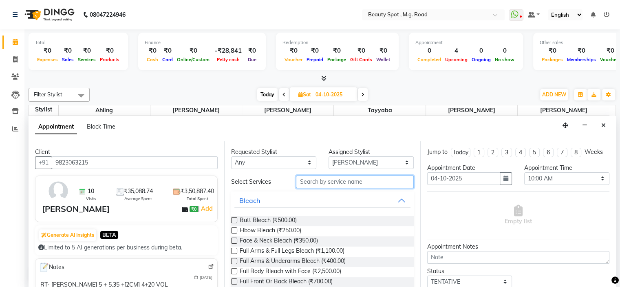
click at [317, 182] on input "text" at bounding box center [354, 181] width 117 height 13
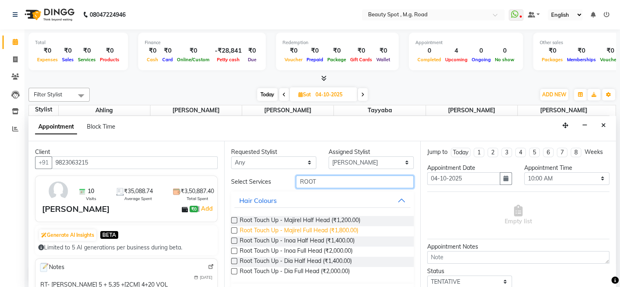
type input "ROOT"
click at [318, 228] on span "Root Touch Up - Majirel Full Head (₹1,800.00)" at bounding box center [299, 231] width 119 height 10
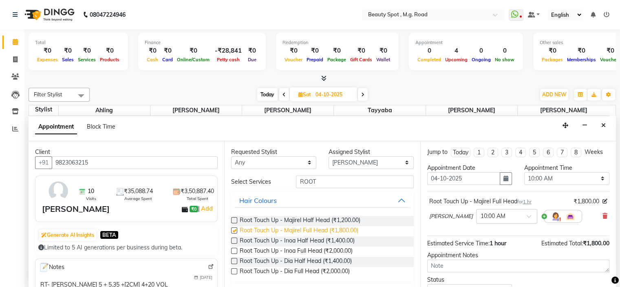
checkbox input "false"
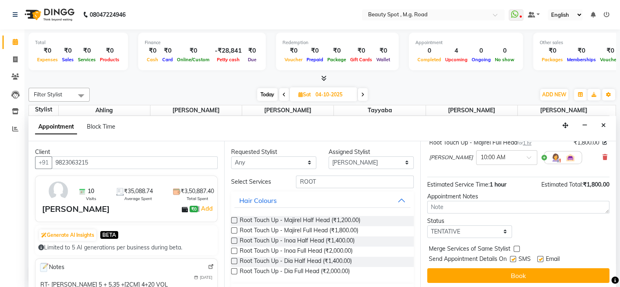
scroll to position [60, 0]
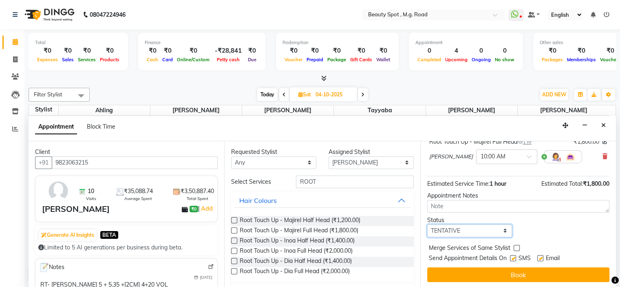
click at [455, 231] on select "Select TENTATIVE CONFIRM UPCOMING" at bounding box center [469, 230] width 85 height 13
select select "confirm booking"
click at [427, 224] on select "Select TENTATIVE CONFIRM UPCOMING" at bounding box center [469, 230] width 85 height 13
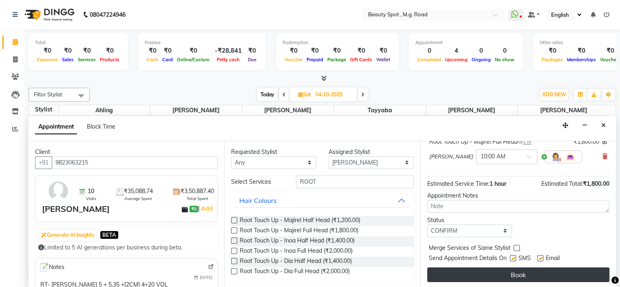
click at [479, 274] on button "Book" at bounding box center [518, 274] width 182 height 15
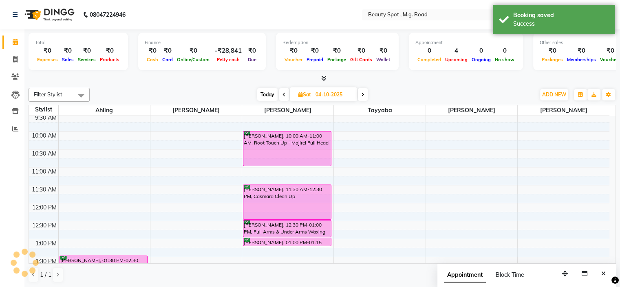
scroll to position [0, 0]
